Goal: Information Seeking & Learning: Understand process/instructions

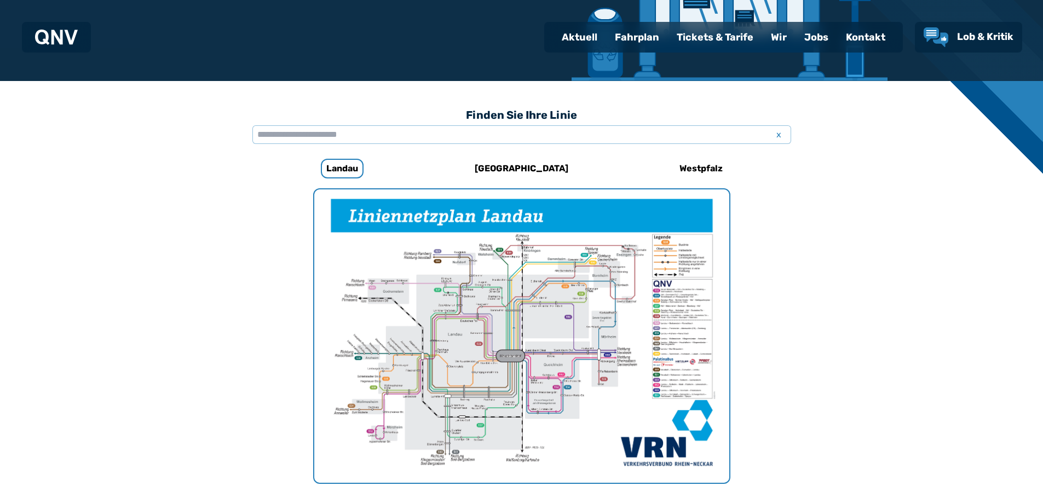
scroll to position [9, 0]
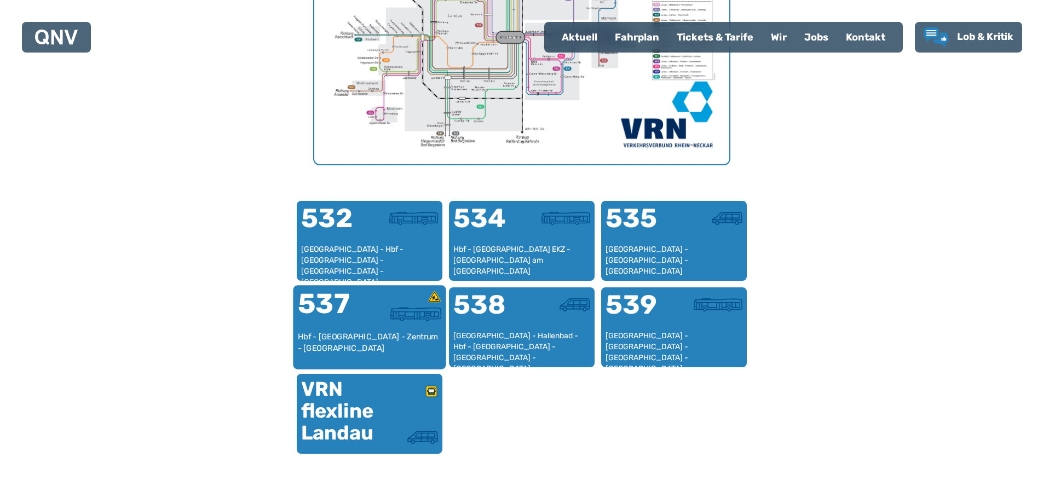
scroll to position [556, 0]
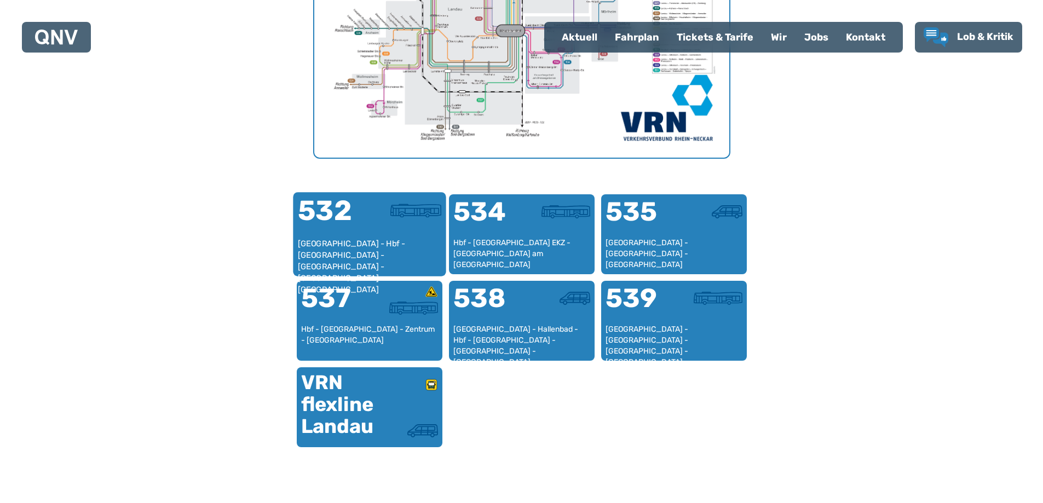
click at [390, 251] on div "[GEOGRAPHIC_DATA] - Hbf - [GEOGRAPHIC_DATA] - [GEOGRAPHIC_DATA] - [GEOGRAPHIC_D…" at bounding box center [369, 254] width 144 height 33
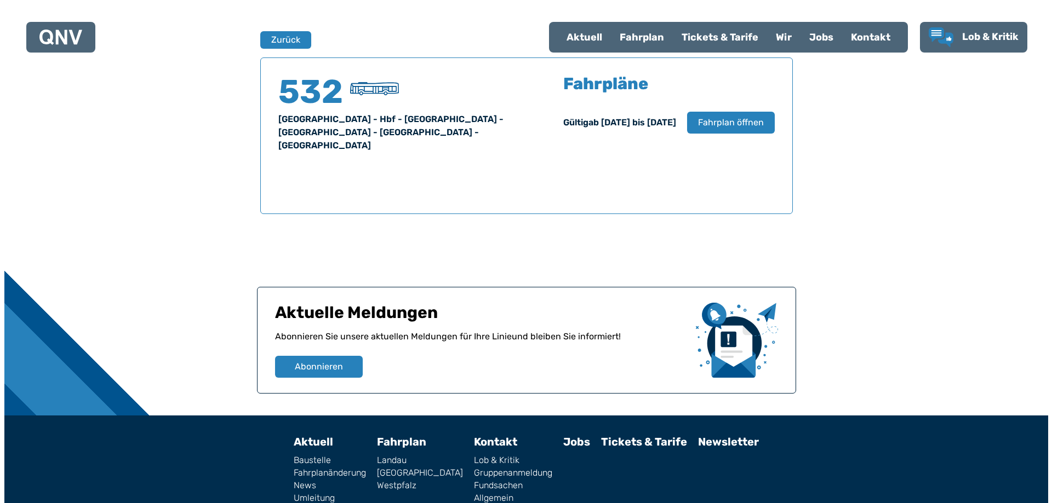
scroll to position [722, 0]
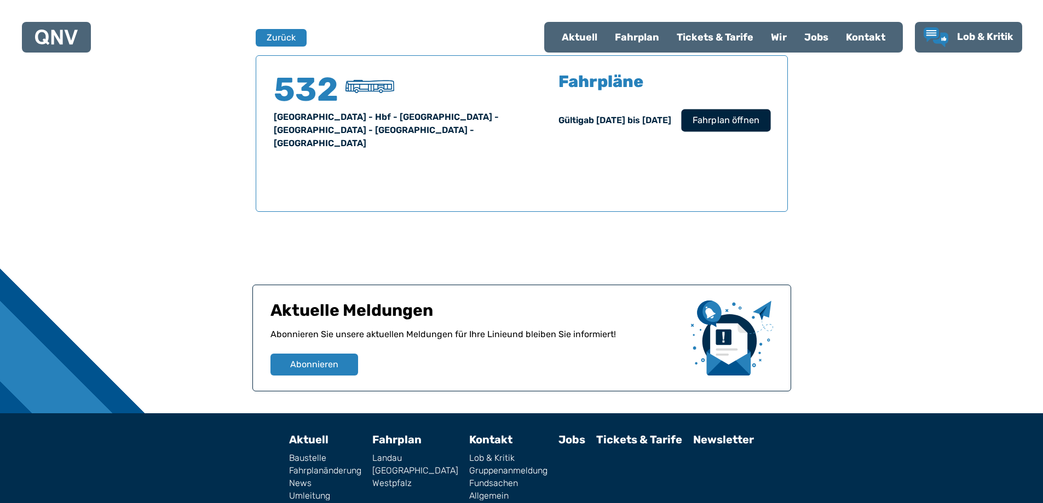
click at [729, 114] on span "Fahrplan öffnen" at bounding box center [725, 120] width 67 height 13
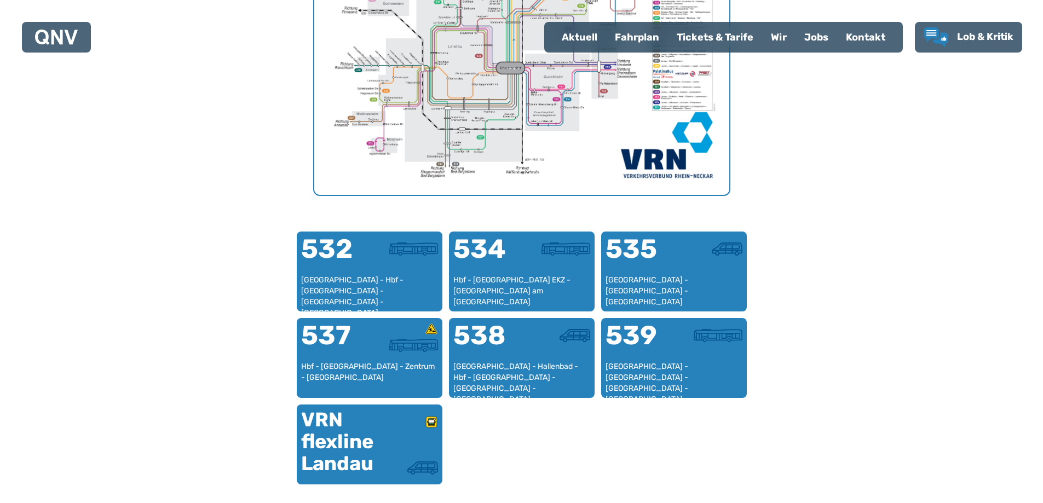
scroll to position [548, 0]
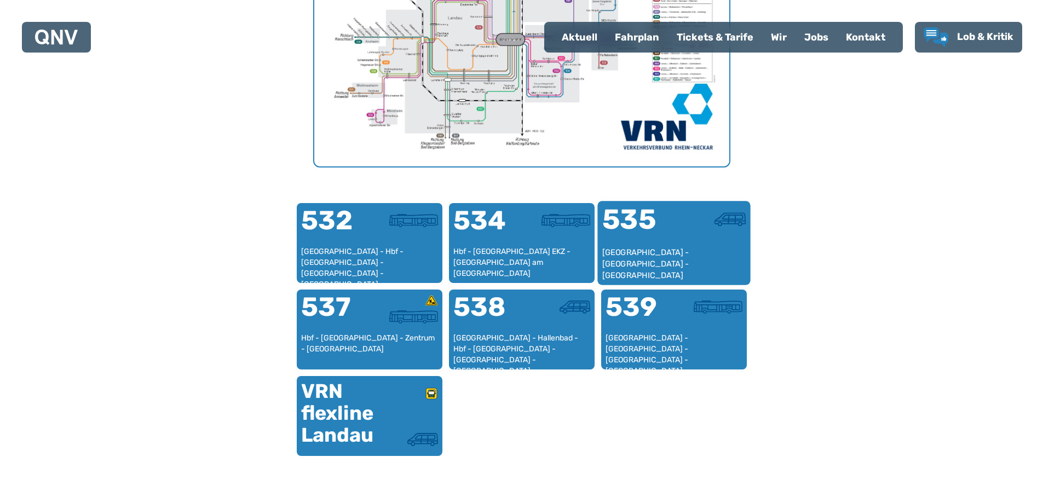
click at [686, 259] on div "[GEOGRAPHIC_DATA] - [GEOGRAPHIC_DATA] - [GEOGRAPHIC_DATA]" at bounding box center [674, 263] width 144 height 33
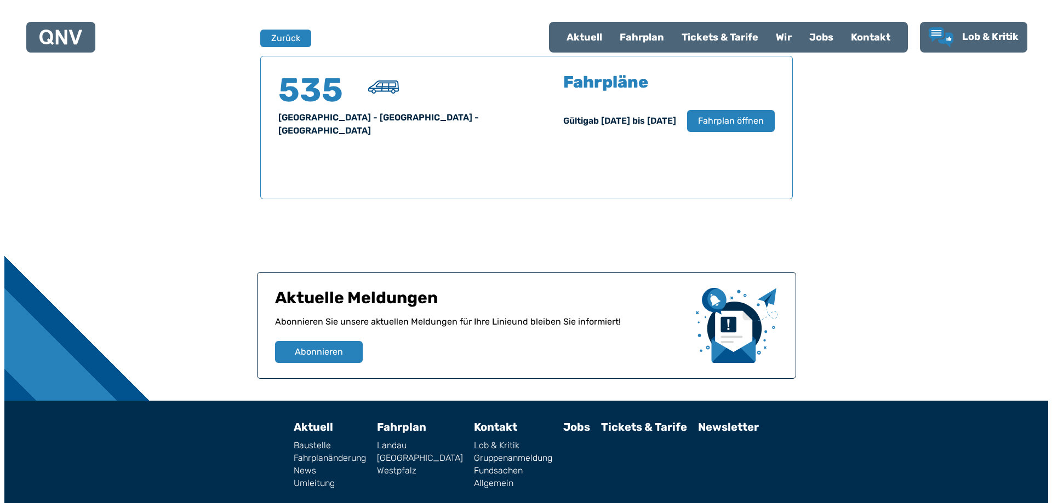
scroll to position [722, 0]
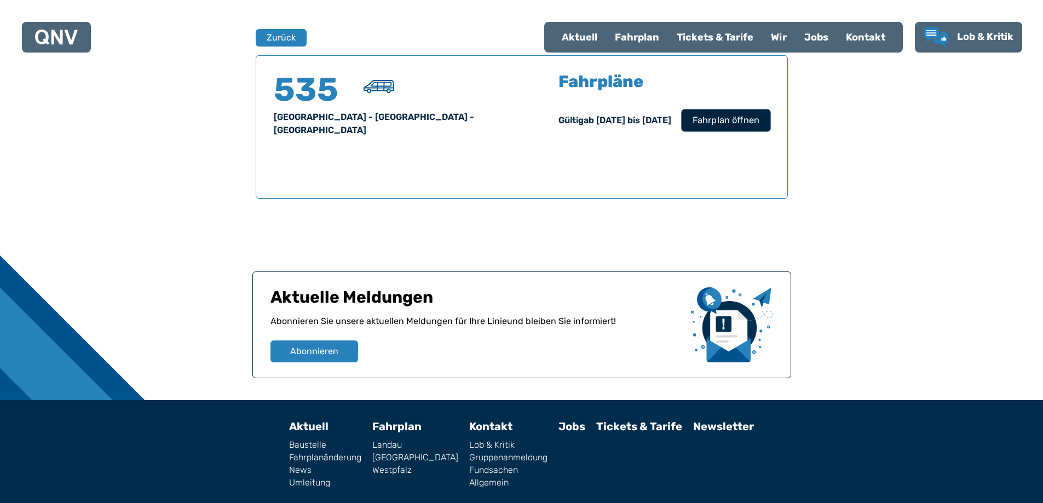
click at [743, 120] on span "Fahrplan öffnen" at bounding box center [725, 120] width 67 height 13
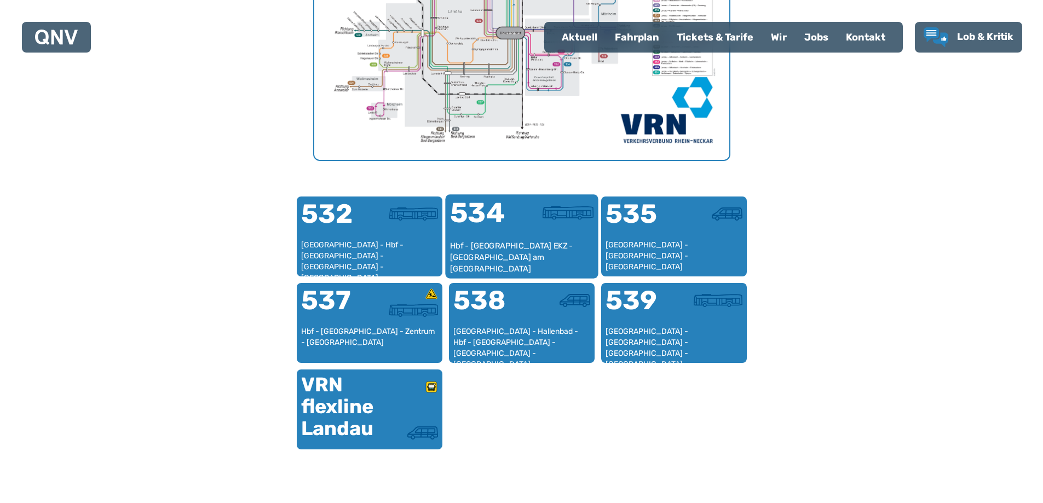
scroll to position [602, 0]
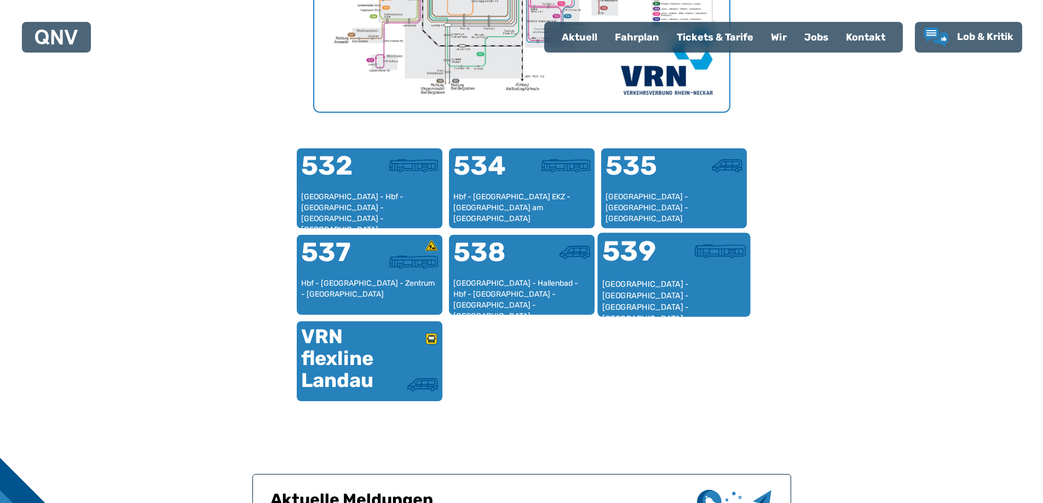
click at [667, 268] on div "539" at bounding box center [638, 258] width 72 height 41
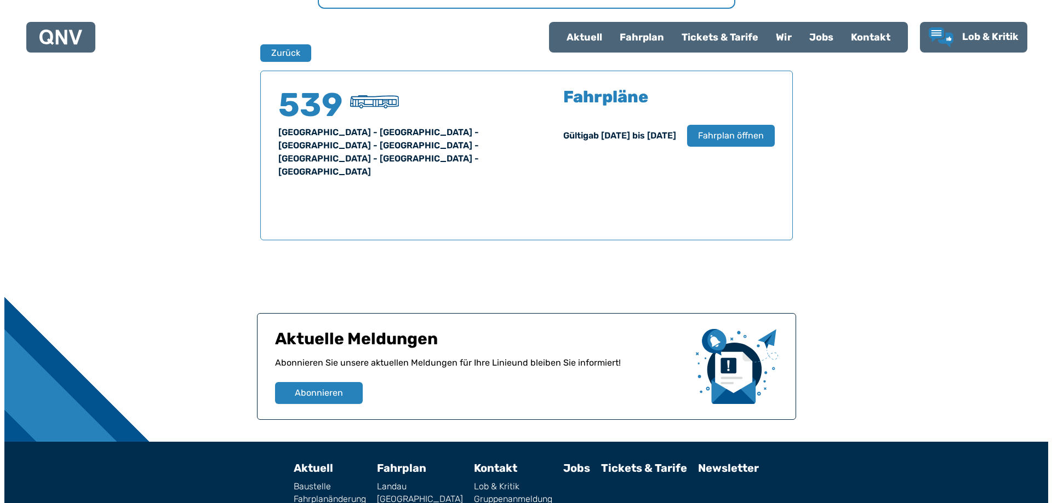
scroll to position [722, 0]
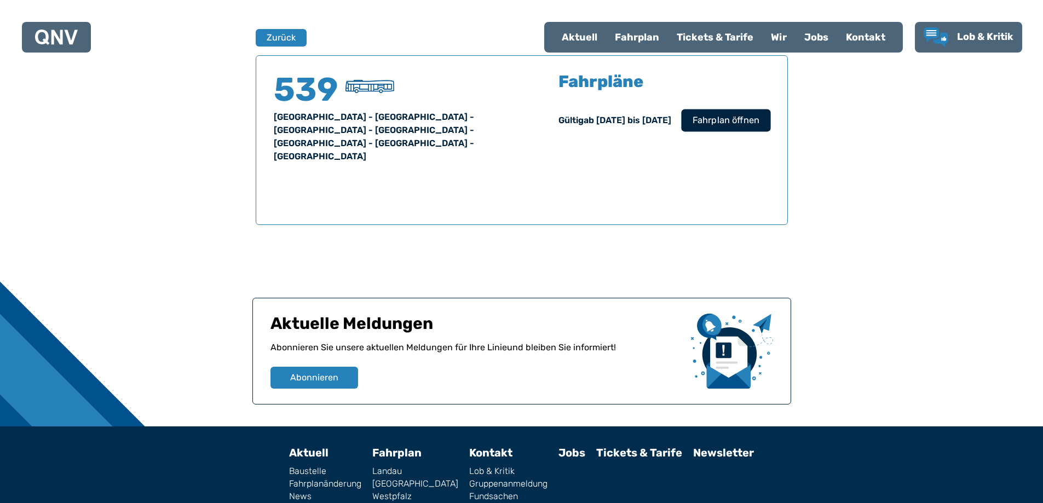
click at [725, 114] on span "Fahrplan öffnen" at bounding box center [725, 120] width 67 height 13
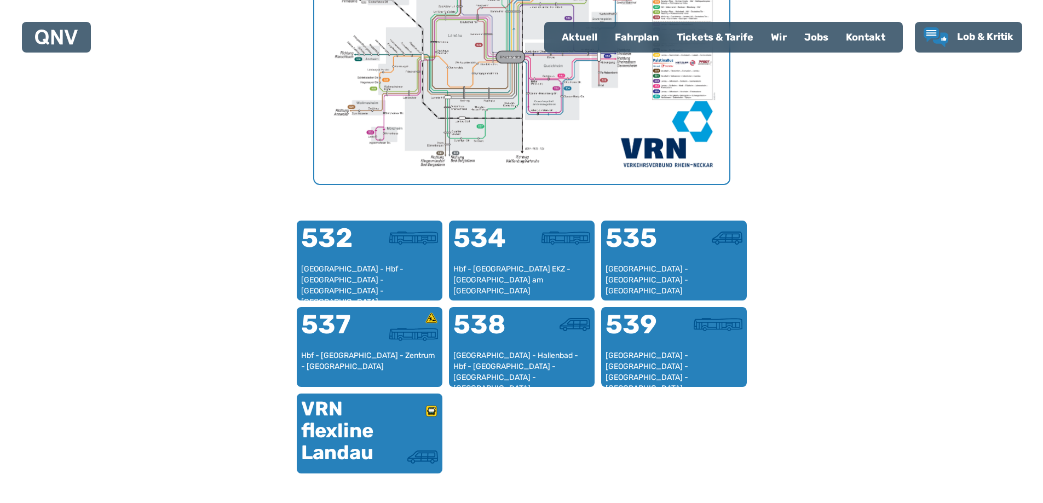
scroll to position [556, 0]
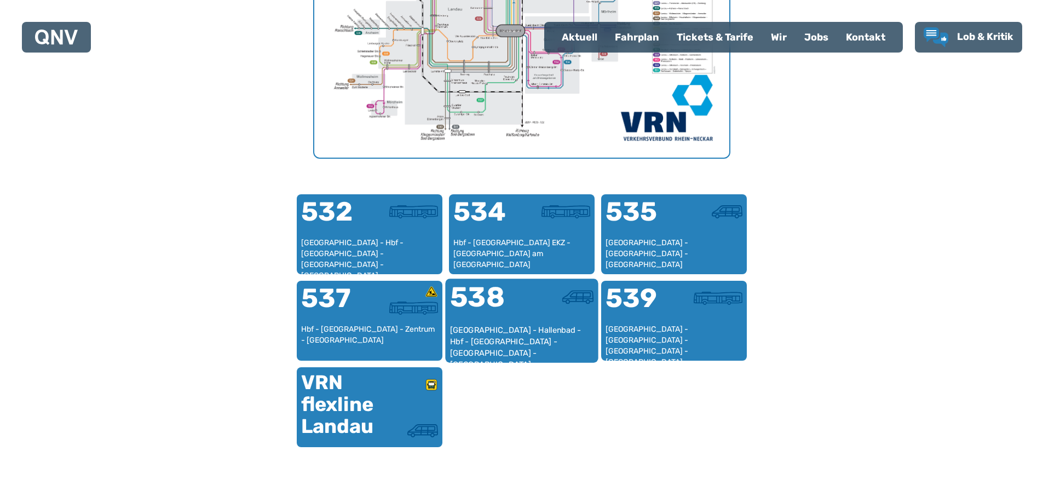
click at [518, 335] on div "[GEOGRAPHIC_DATA] - Hallenbad - Hbf - [GEOGRAPHIC_DATA] - [GEOGRAPHIC_DATA] - […" at bounding box center [522, 341] width 144 height 33
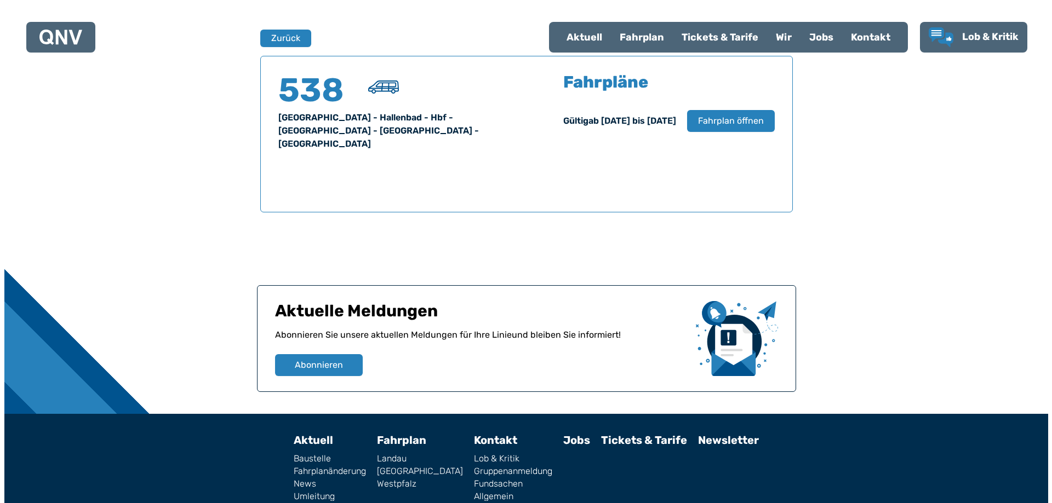
scroll to position [722, 0]
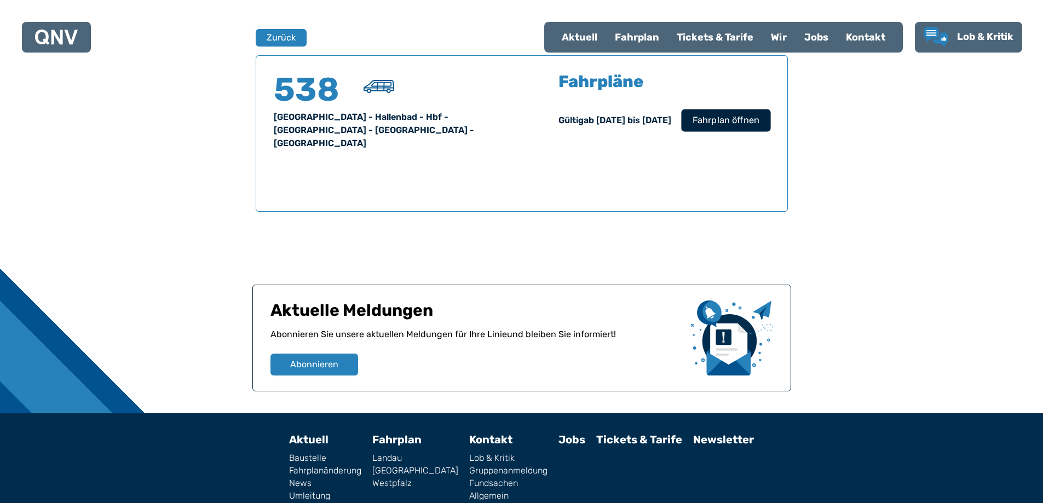
click at [712, 127] on span "Fahrplan öffnen" at bounding box center [725, 120] width 67 height 13
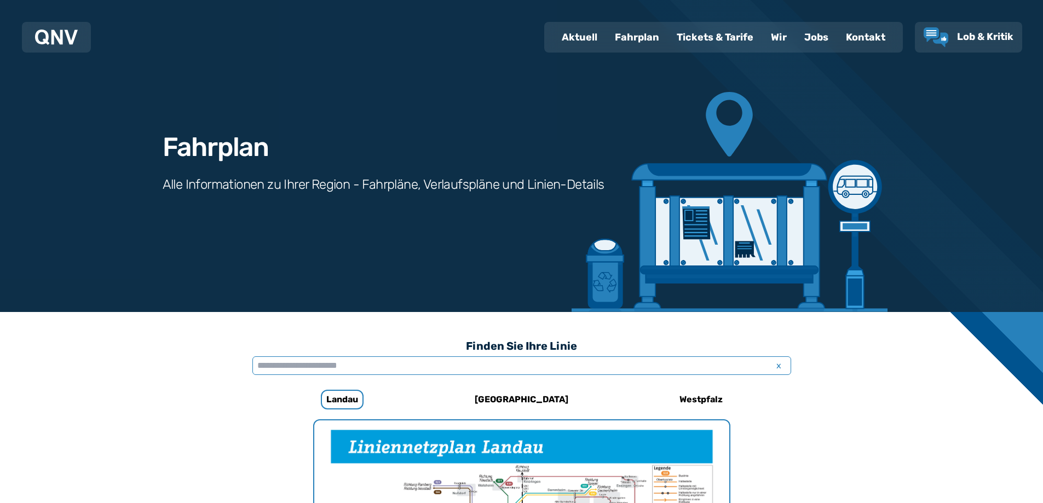
click at [312, 368] on input "text" at bounding box center [521, 366] width 539 height 19
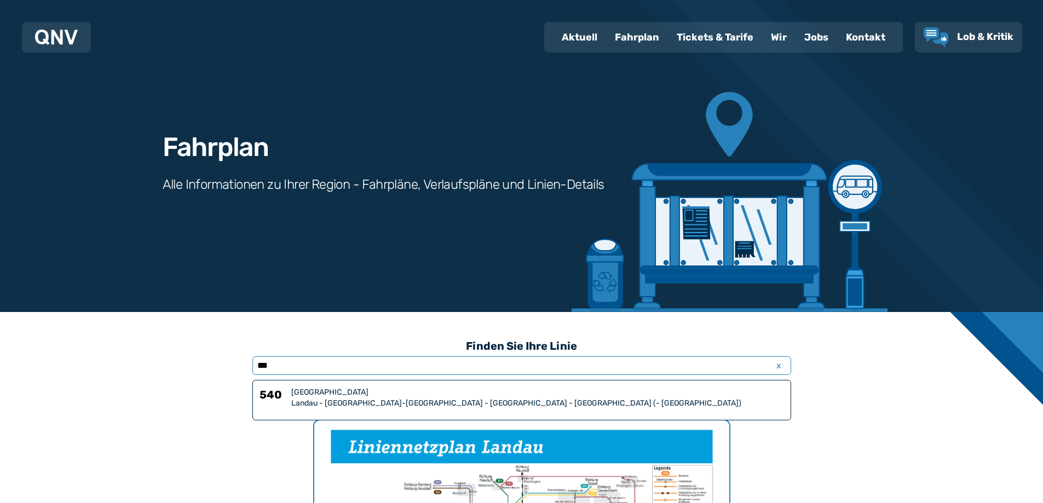
type input "***"
click at [338, 399] on div "Landau - Billigheim-Ingenheim - Klingenmünster - Bad Bergzabern (- Schweighofen)" at bounding box center [537, 403] width 493 height 11
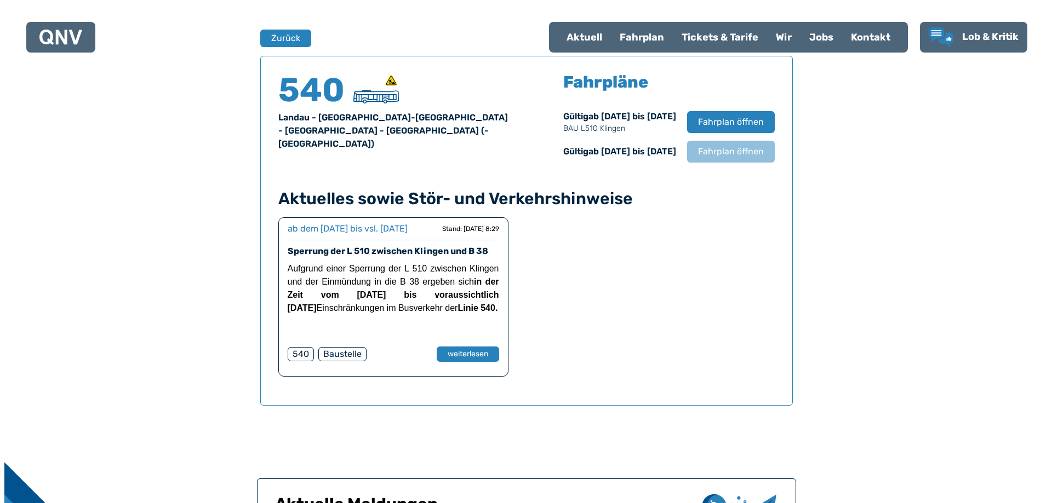
scroll to position [722, 0]
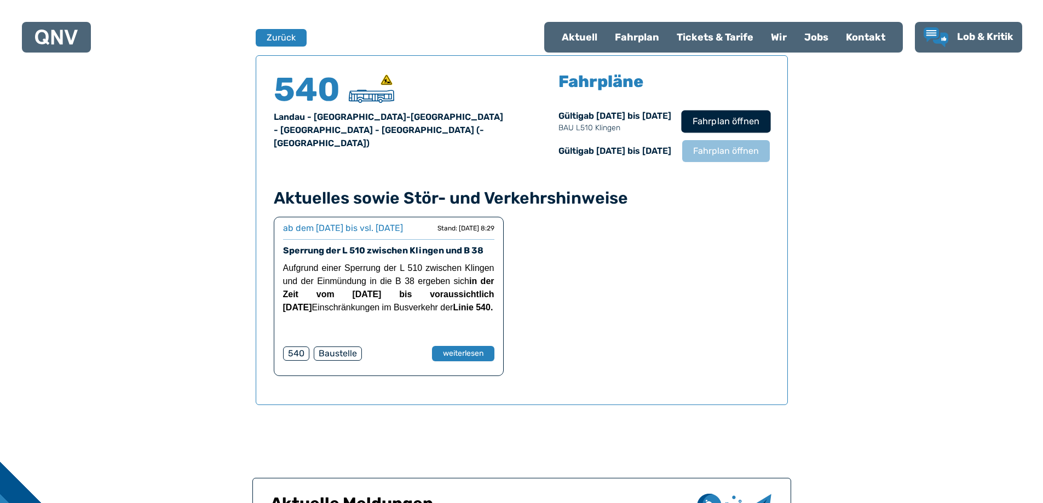
click at [712, 119] on span "Fahrplan öffnen" at bounding box center [725, 121] width 67 height 13
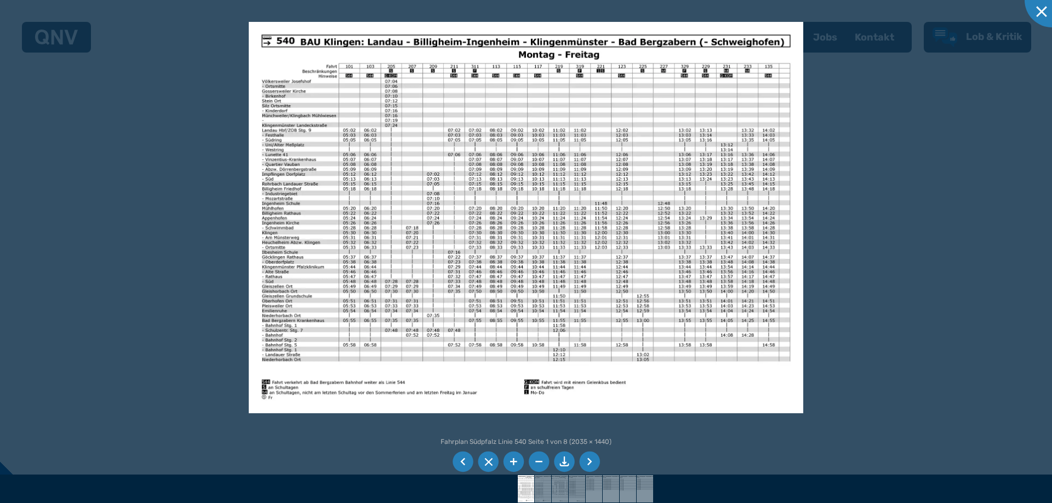
click at [590, 461] on li at bounding box center [589, 462] width 21 height 21
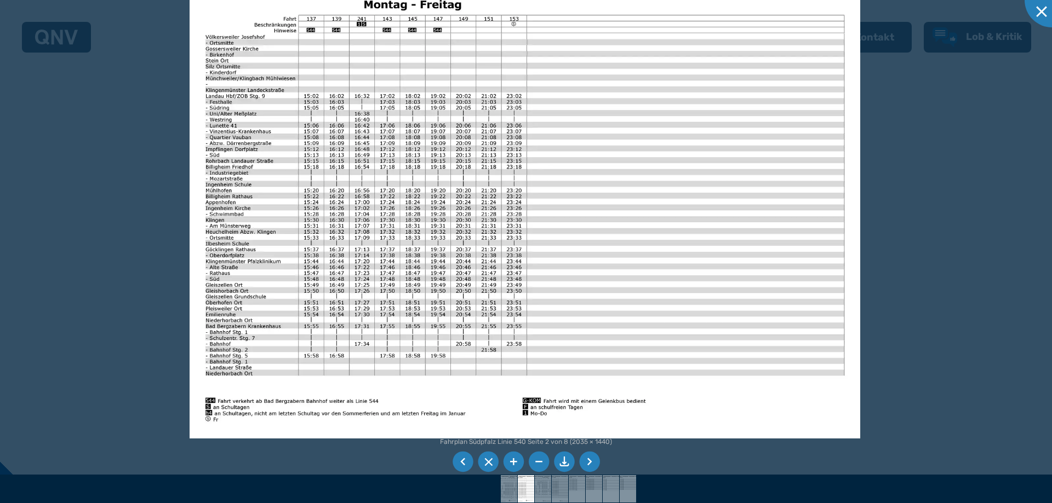
click at [589, 179] on img at bounding box center [524, 202] width 670 height 474
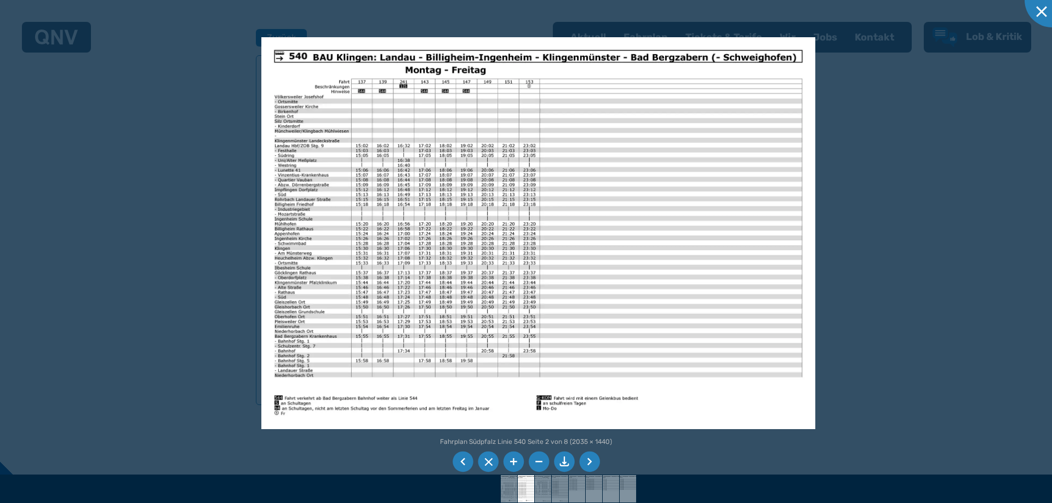
click at [589, 212] on img at bounding box center [538, 233] width 554 height 392
click at [464, 463] on li at bounding box center [462, 462] width 21 height 21
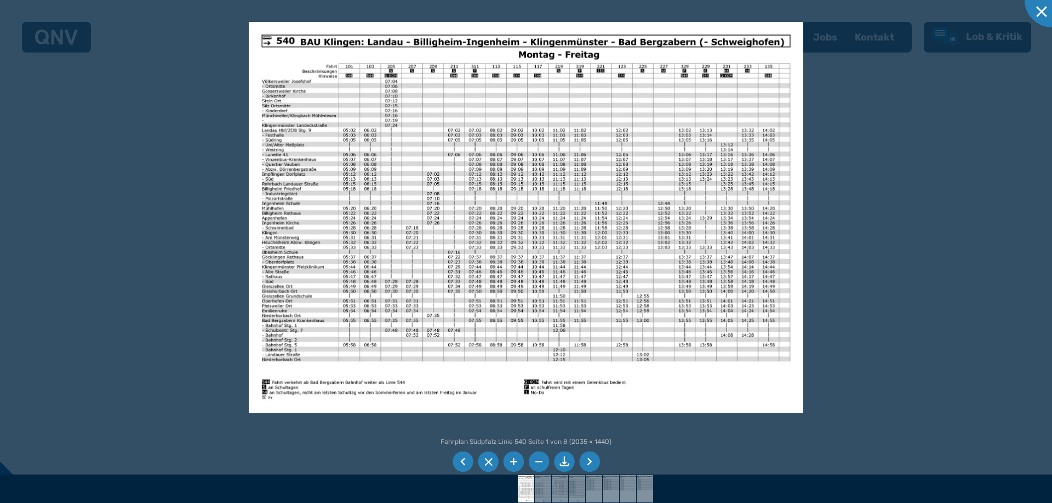
click at [598, 466] on li at bounding box center [589, 462] width 21 height 21
